Goal: Information Seeking & Learning: Learn about a topic

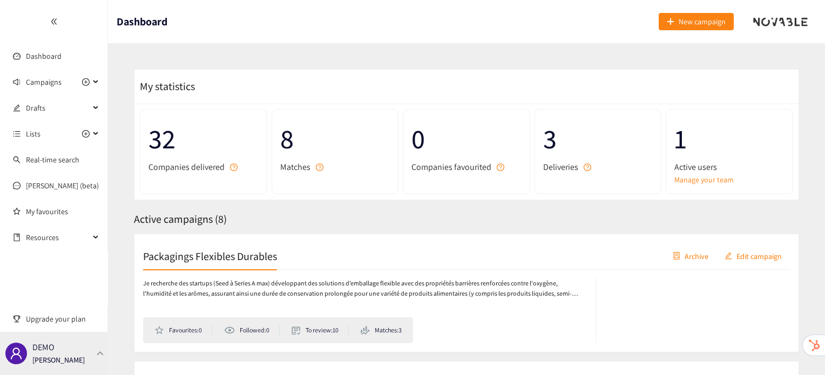
click at [93, 352] on div "DEMO [PERSON_NAME]" at bounding box center [54, 353] width 108 height 43
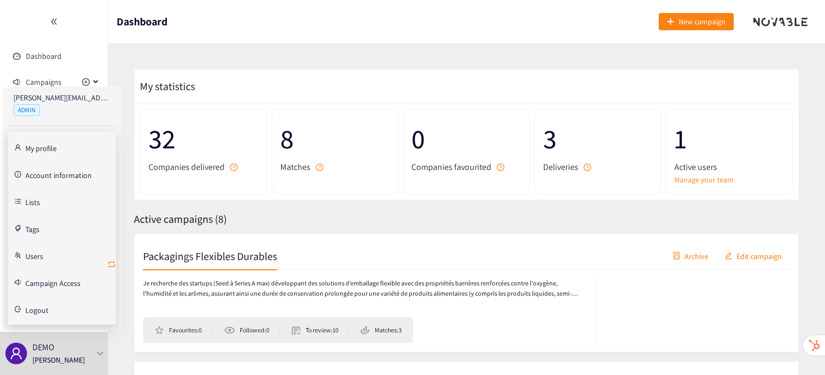
click at [111, 264] on icon "retweet" at bounding box center [111, 264] width 9 height 9
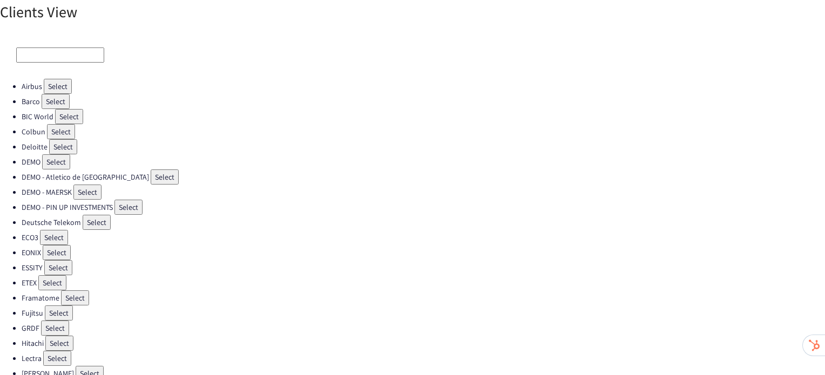
click at [78, 293] on button "Select" at bounding box center [75, 298] width 28 height 15
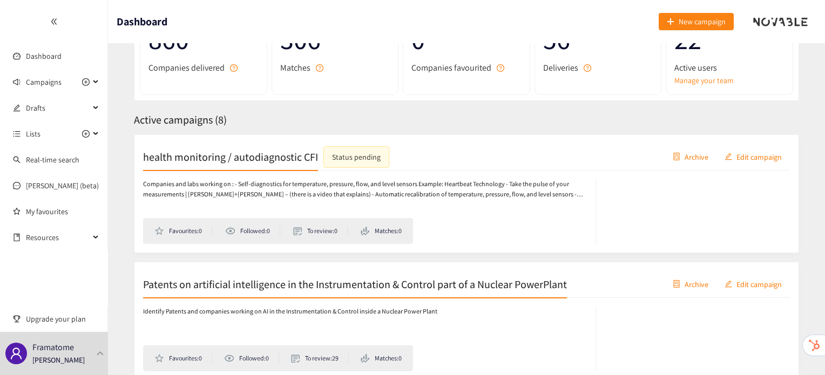
scroll to position [99, 0]
click at [218, 282] on h2 "Patents on artificial intelligence in the Instrumentation & Control part of a N…" at bounding box center [355, 284] width 424 height 15
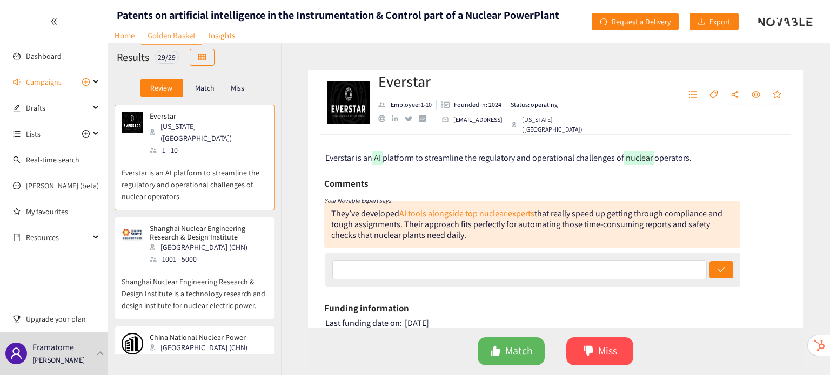
click at [198, 265] on p "Shanghai Nuclear Engineering Research & Design Institute is a technology resear…" at bounding box center [195, 288] width 146 height 46
